Goal: Information Seeking & Learning: Learn about a topic

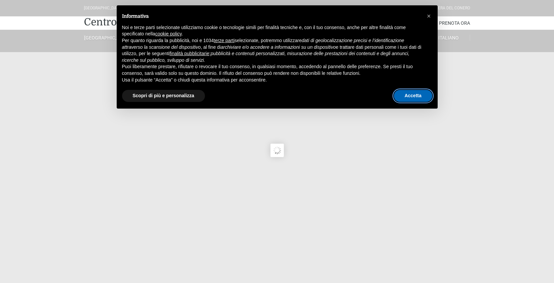
click at [417, 97] on button "Accetta" at bounding box center [413, 96] width 38 height 12
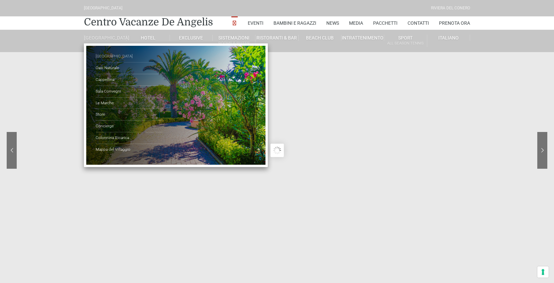
click at [106, 58] on link "[GEOGRAPHIC_DATA]" at bounding box center [129, 57] width 67 height 12
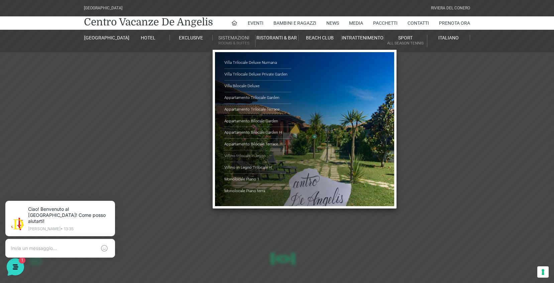
click at [260, 155] on link "Villino trilocale in legno" at bounding box center [258, 157] width 67 height 12
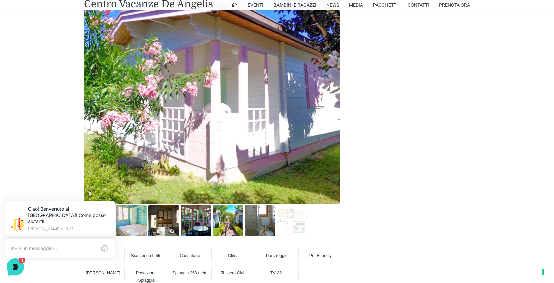
click at [161, 227] on img at bounding box center [164, 221] width 30 height 30
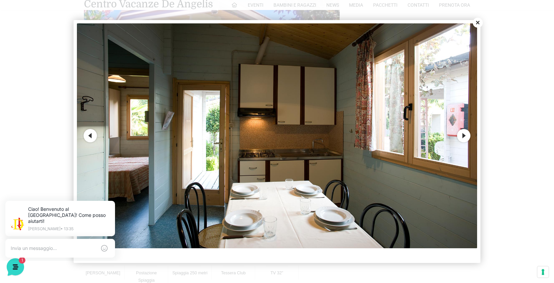
scroll to position [402, 0]
click at [466, 133] on button "Next" at bounding box center [463, 135] width 13 height 13
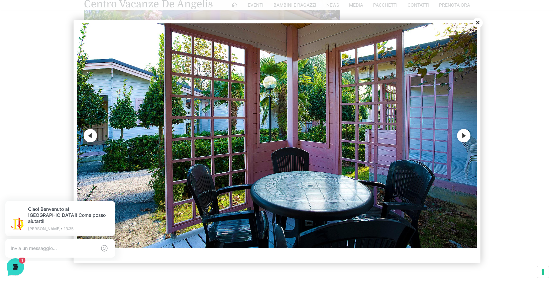
click at [464, 134] on button "Next" at bounding box center [463, 135] width 13 height 13
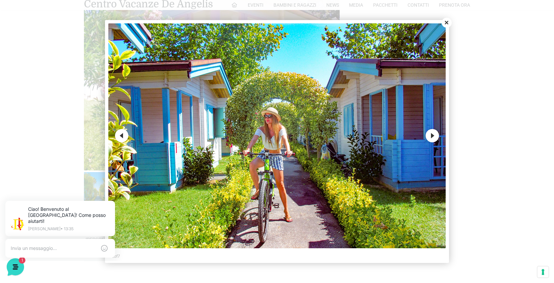
click at [434, 137] on button "Next" at bounding box center [432, 135] width 13 height 13
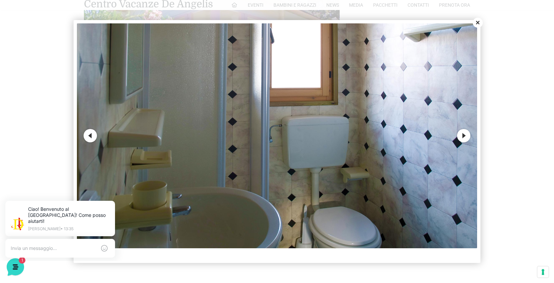
click at [467, 136] on button "Next" at bounding box center [463, 135] width 13 height 13
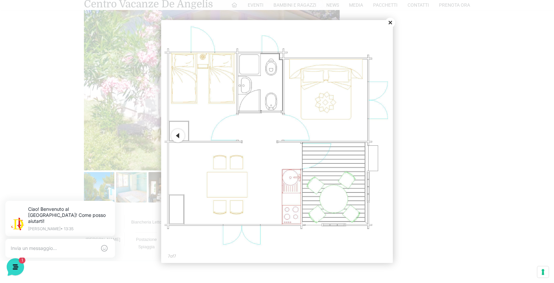
click at [389, 22] on button "Close" at bounding box center [390, 23] width 10 height 10
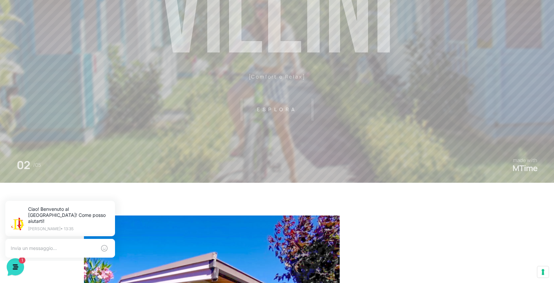
scroll to position [0, 0]
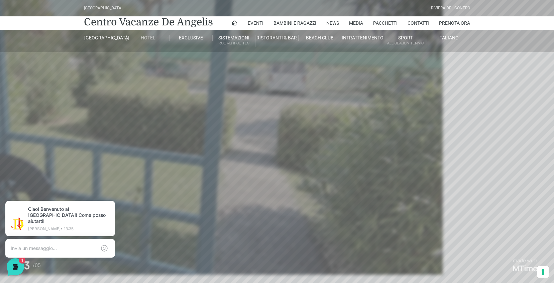
click at [144, 36] on link "Hotel" at bounding box center [148, 38] width 43 height 6
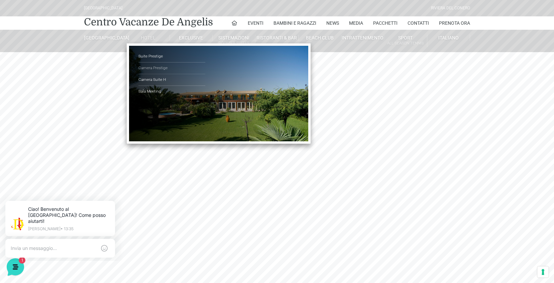
click at [154, 68] on link "Camera Prestige" at bounding box center [172, 69] width 67 height 12
